Goal: Check status: Check status

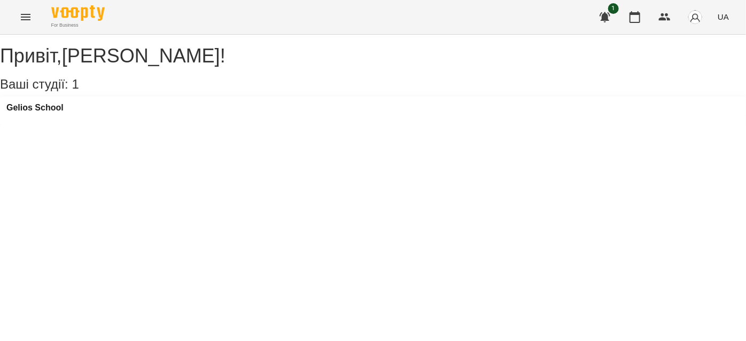
click at [26, 24] on button "Menu" at bounding box center [26, 17] width 26 height 26
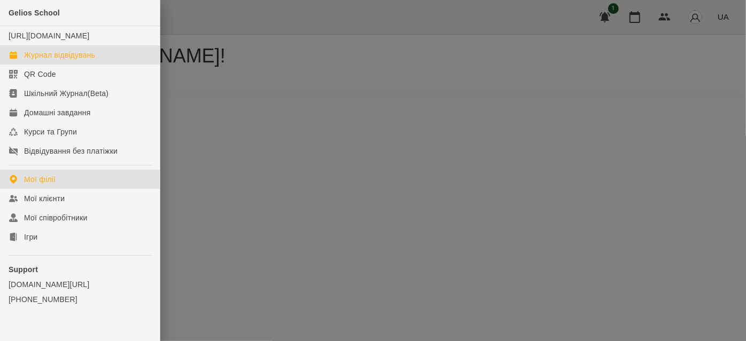
click at [46, 60] on div "Журнал відвідувань" at bounding box center [59, 55] width 71 height 11
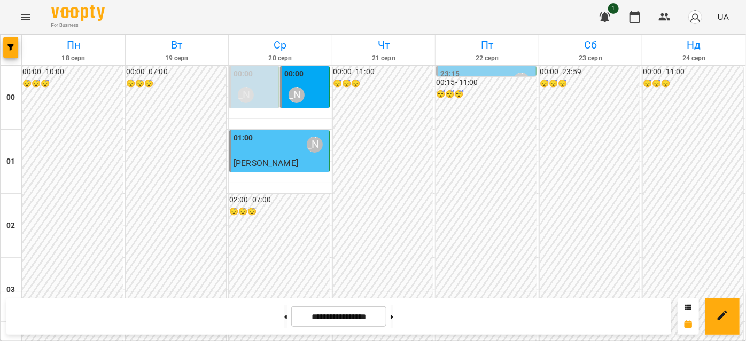
scroll to position [825, 0]
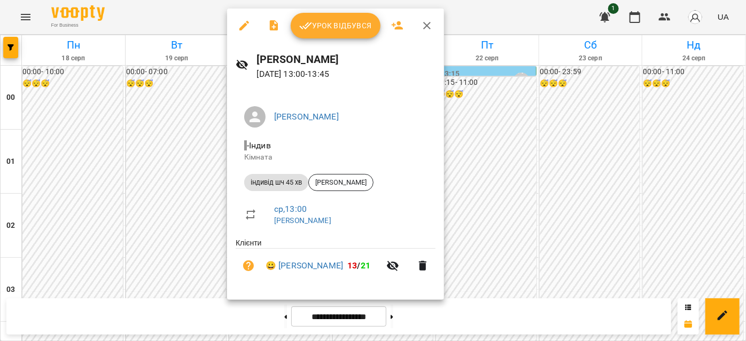
click at [302, 22] on icon "button" at bounding box center [305, 25] width 13 height 13
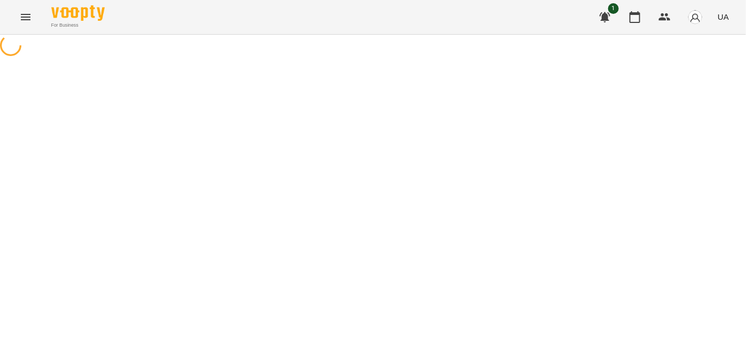
click at [29, 15] on icon "Menu" at bounding box center [25, 17] width 13 height 13
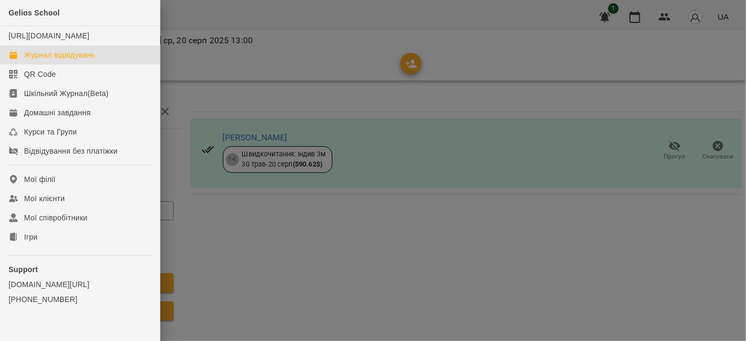
click at [66, 60] on div "Журнал відвідувань" at bounding box center [59, 55] width 71 height 11
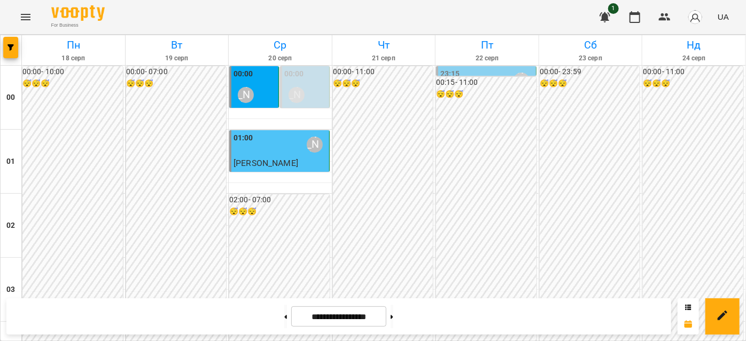
scroll to position [1165, 0]
